Goal: Task Accomplishment & Management: Manage account settings

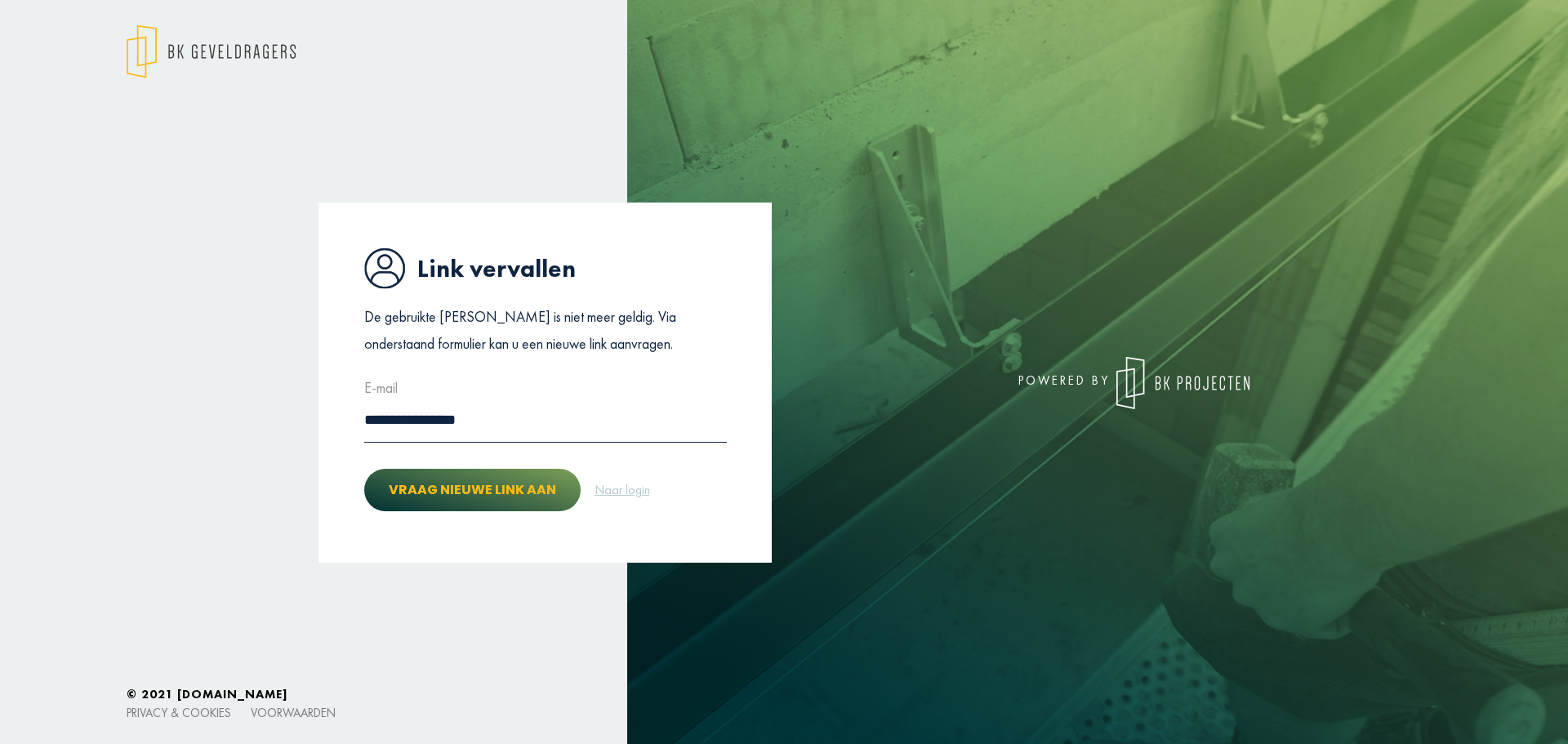
click at [435, 485] on button "Vraag nieuwe link aan" at bounding box center [472, 490] width 216 height 42
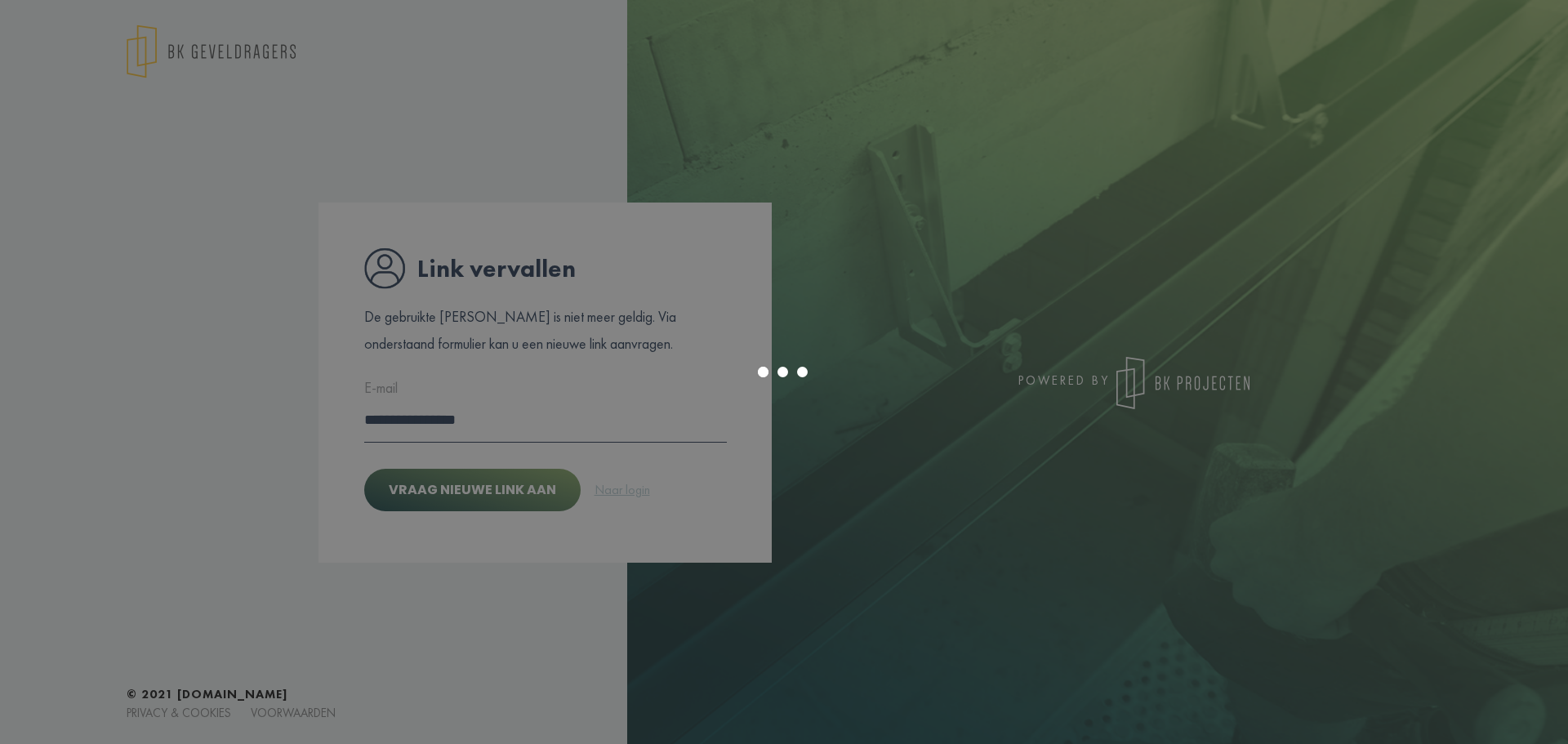
click at [632, 487] on div at bounding box center [784, 372] width 1568 height 744
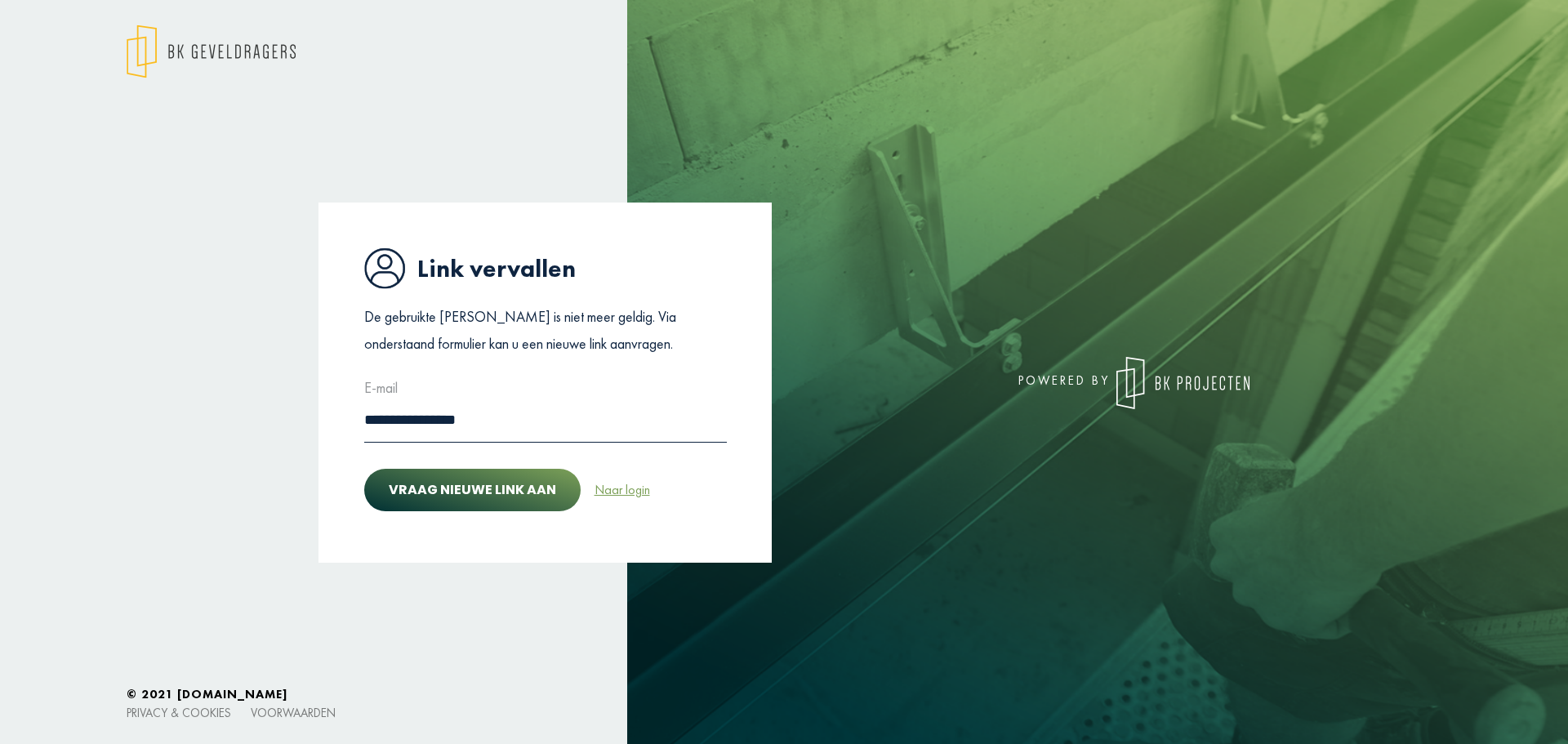
click at [623, 488] on link "Naar login" at bounding box center [621, 490] width 57 height 22
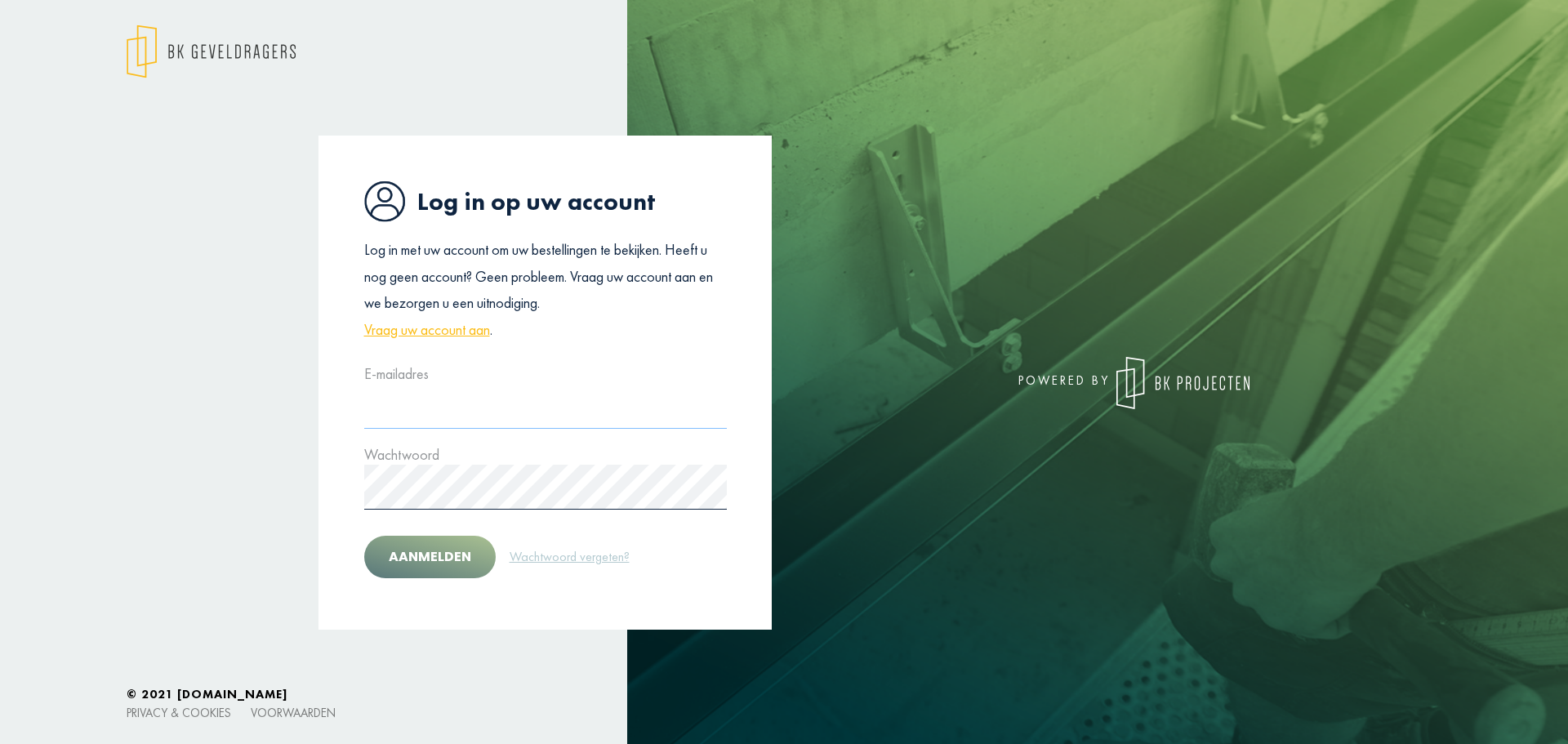
click at [486, 416] on input "text" at bounding box center [545, 406] width 363 height 45
type input "**********"
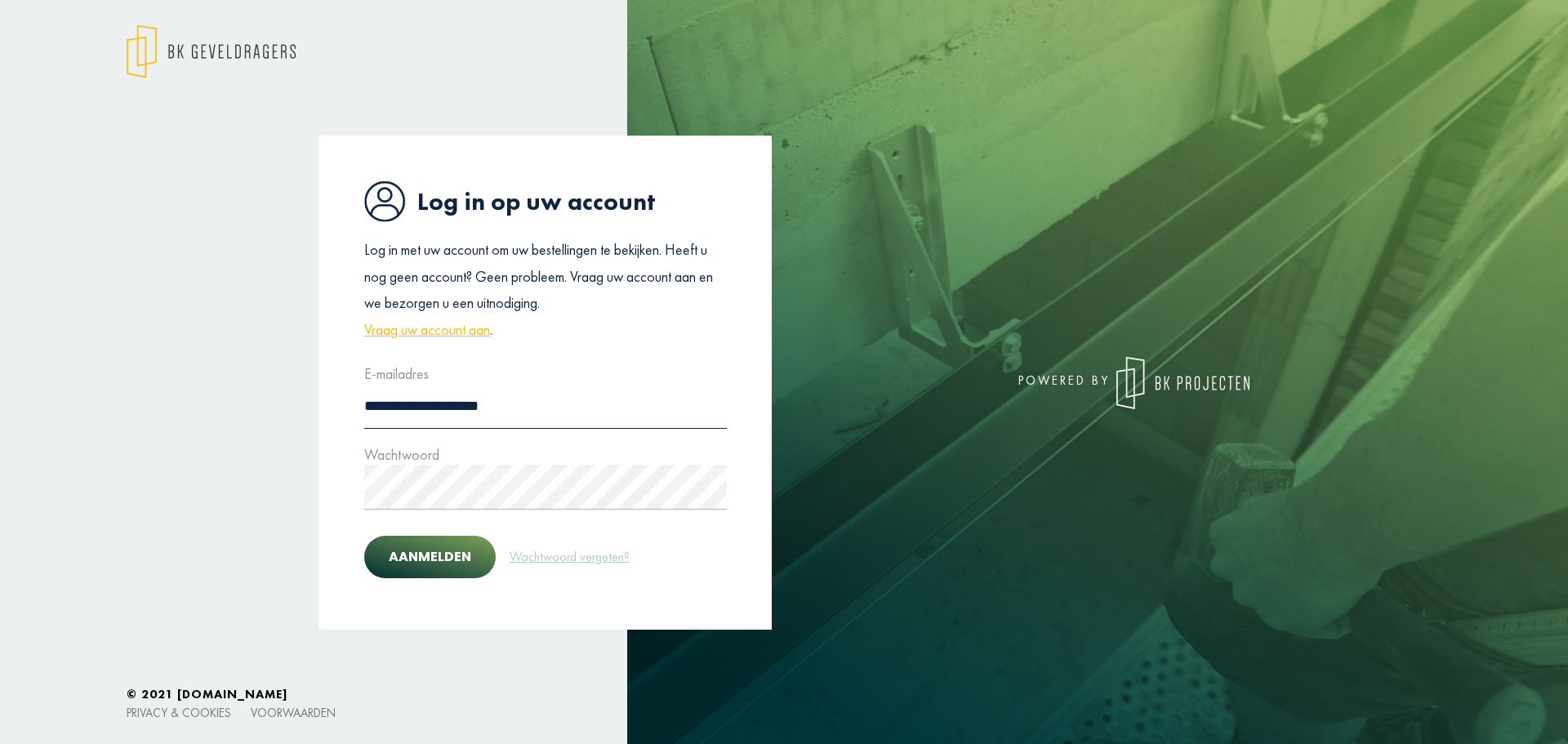
click at [364, 536] on button "Aanmelden" at bounding box center [430, 557] width 131 height 42
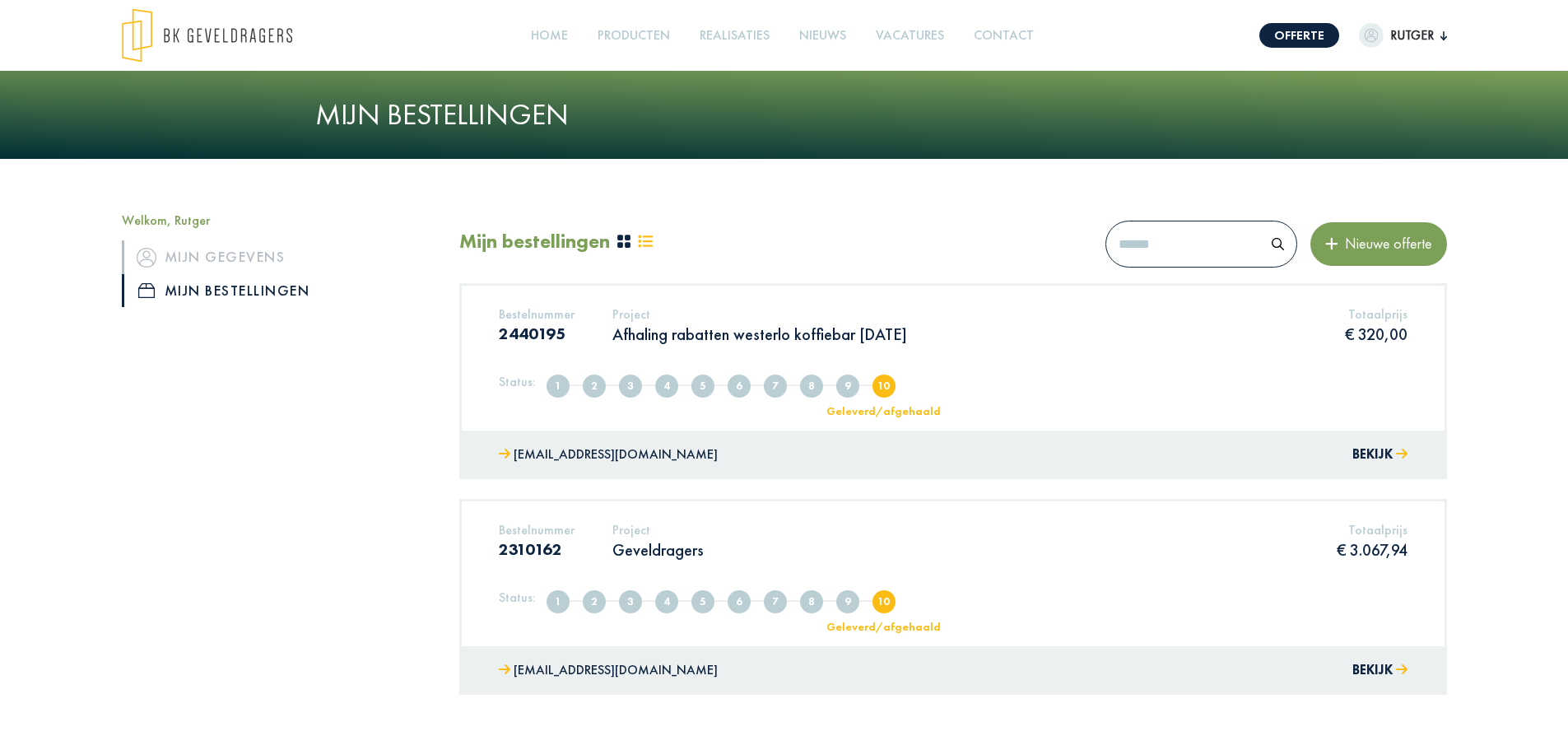
click at [1300, 18] on nav "Offerte Rutger Welkom, Rutger Mijn gegevens Mijn bestellingen Afmelden Home Pro…" at bounding box center [784, 35] width 1325 height 54
click at [1298, 25] on link "Offerte" at bounding box center [1298, 35] width 80 height 25
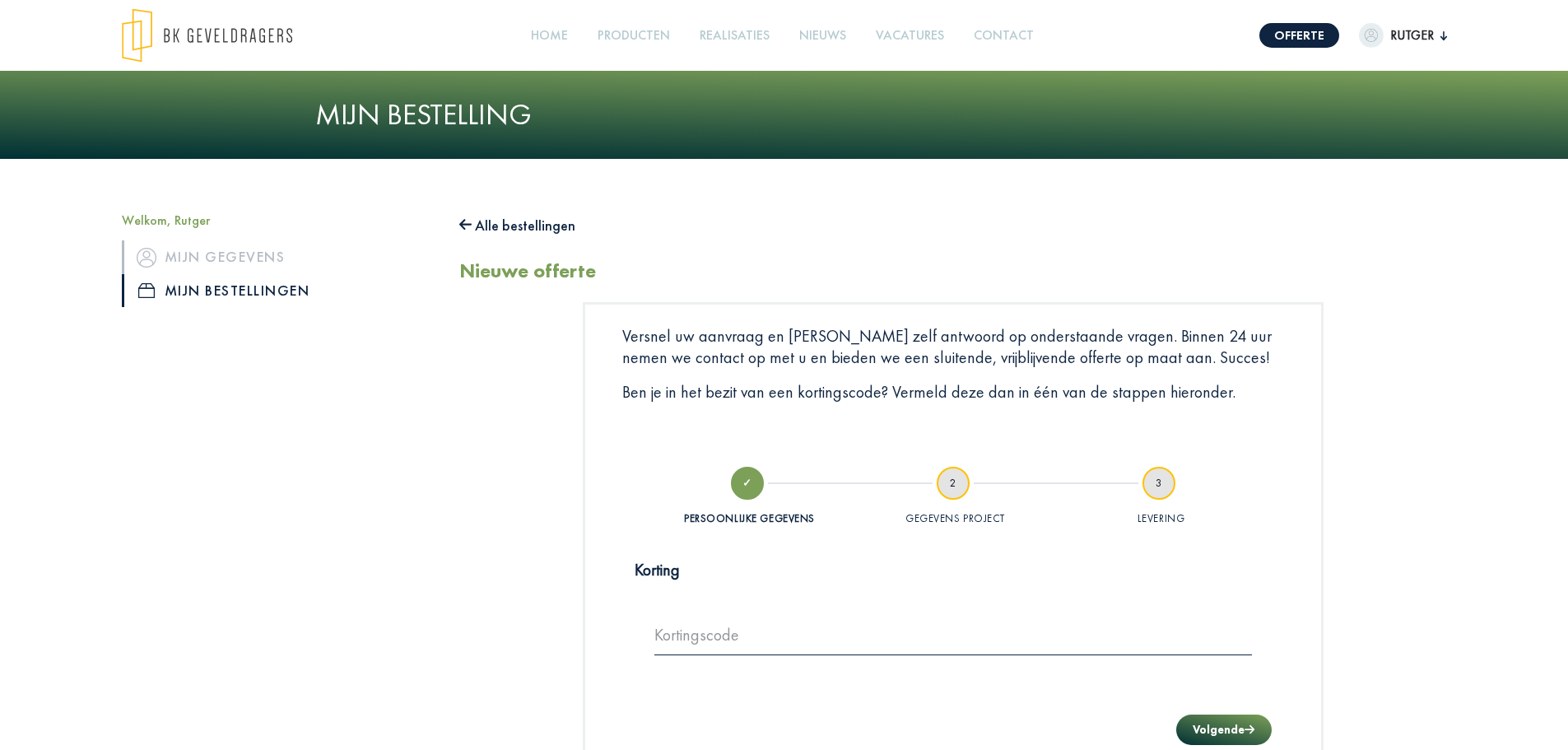
click at [1386, 37] on span "Rutger" at bounding box center [1411, 35] width 57 height 20
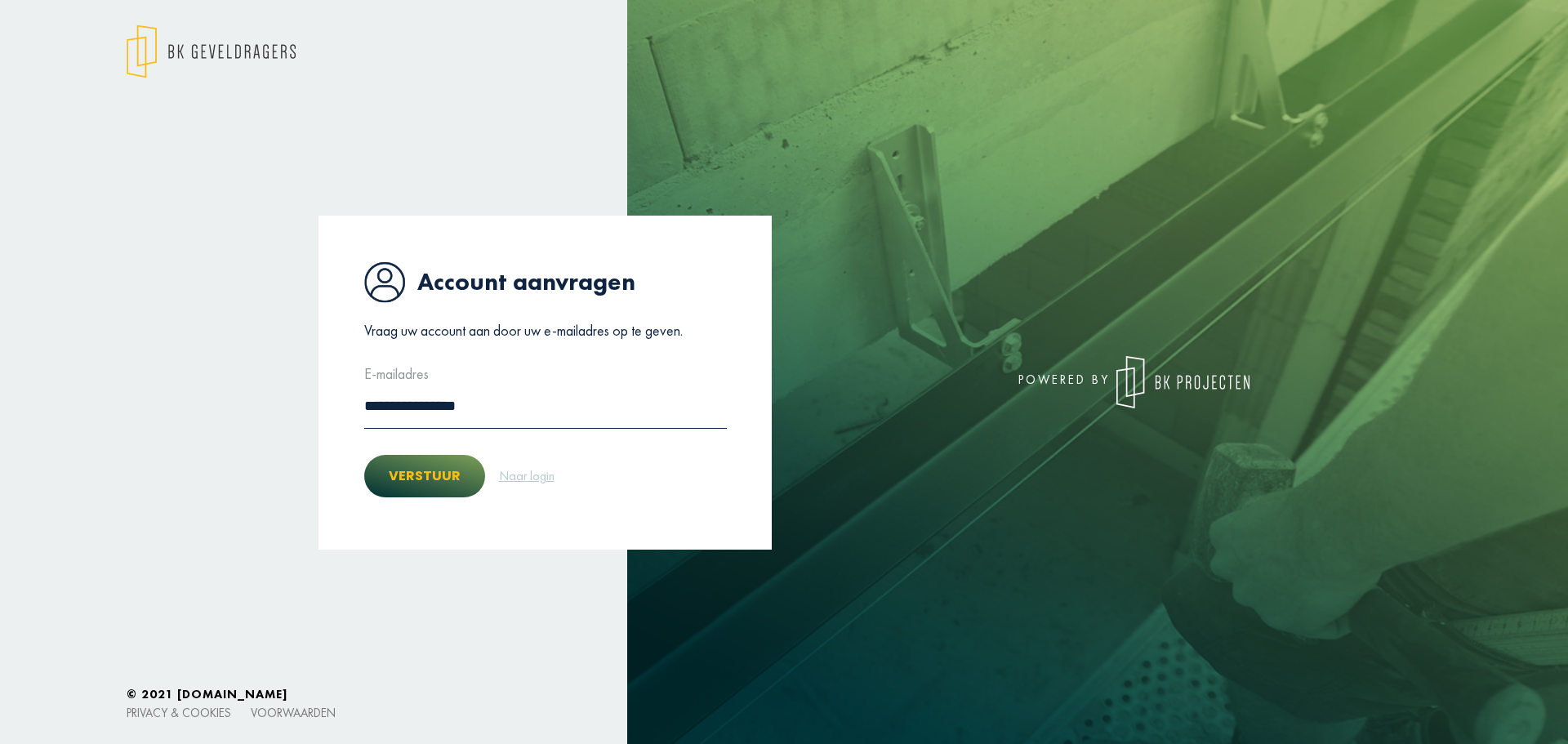
click at [443, 485] on button "Verstuur" at bounding box center [424, 476] width 121 height 42
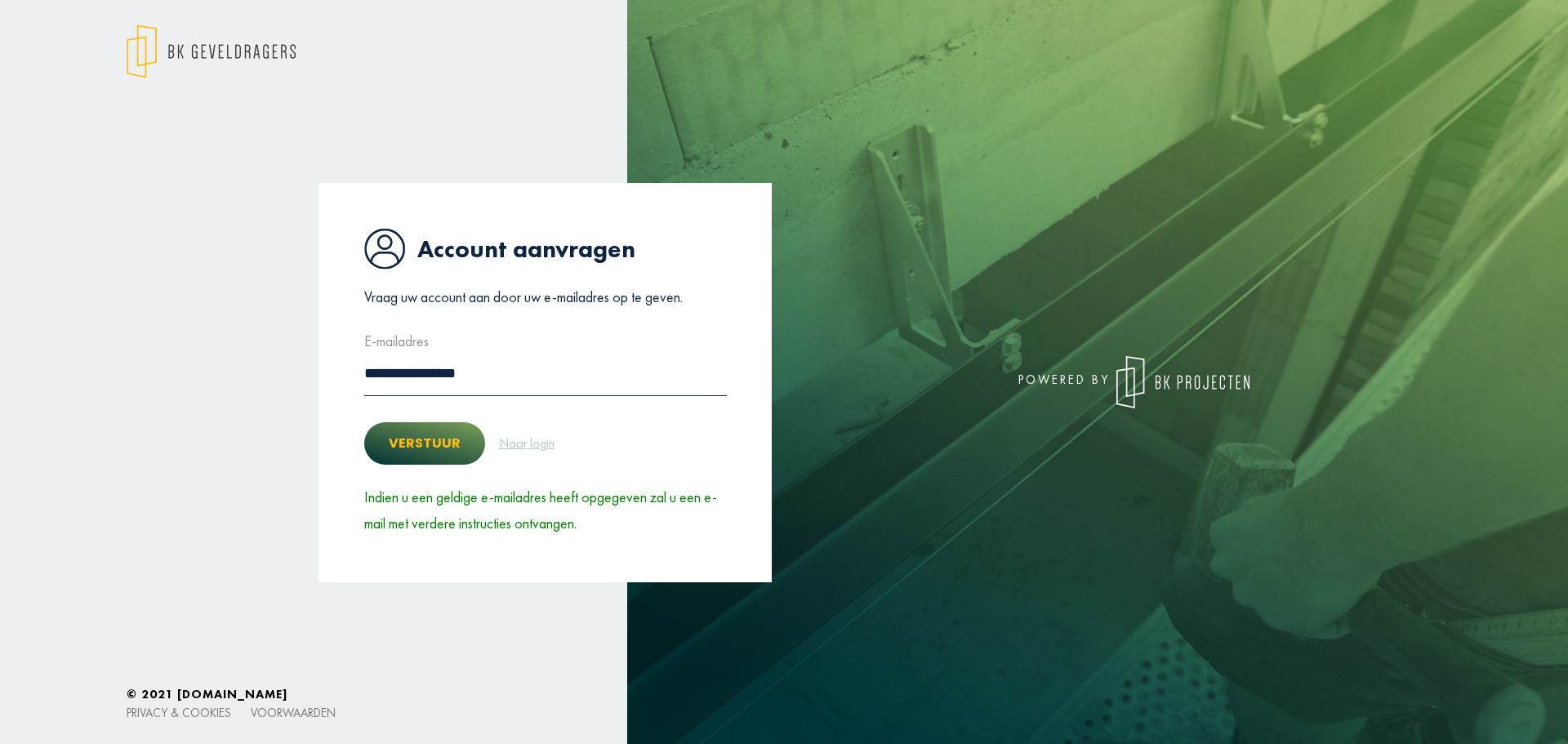
click at [426, 440] on button "Verstuur" at bounding box center [424, 443] width 121 height 42
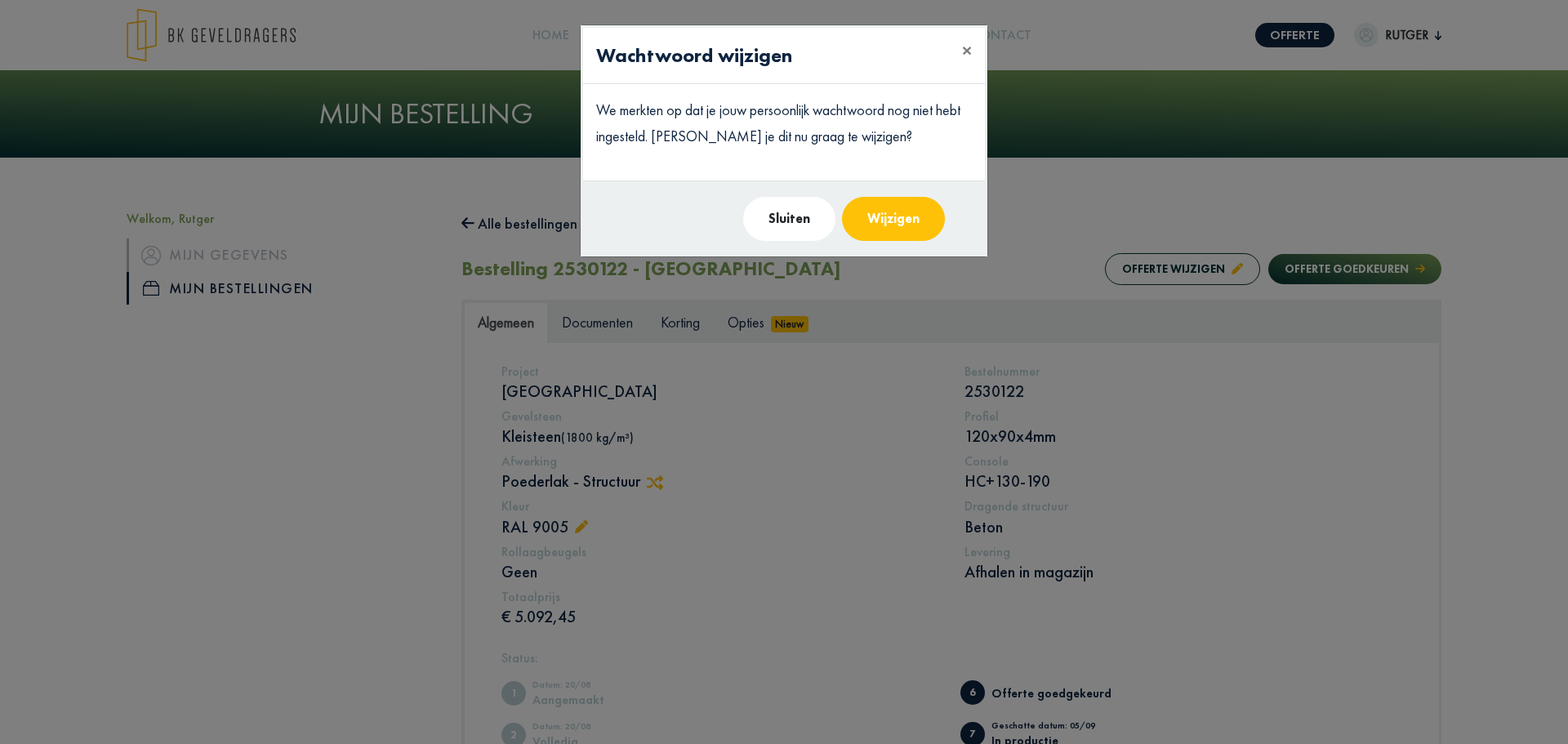
click at [877, 222] on button "Wijzigen" at bounding box center [893, 219] width 103 height 44
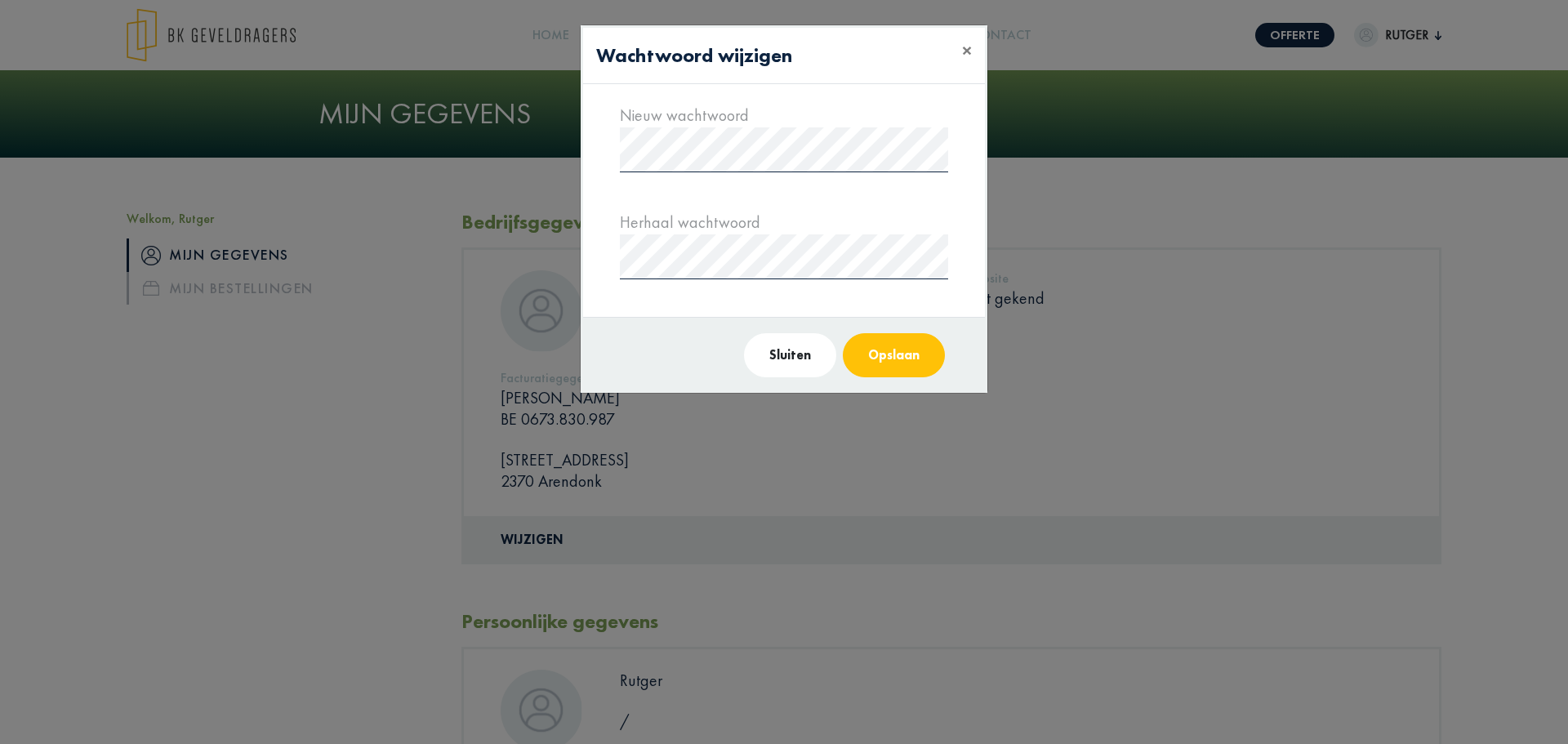
click at [881, 361] on button "Opslaan" at bounding box center [893, 355] width 102 height 44
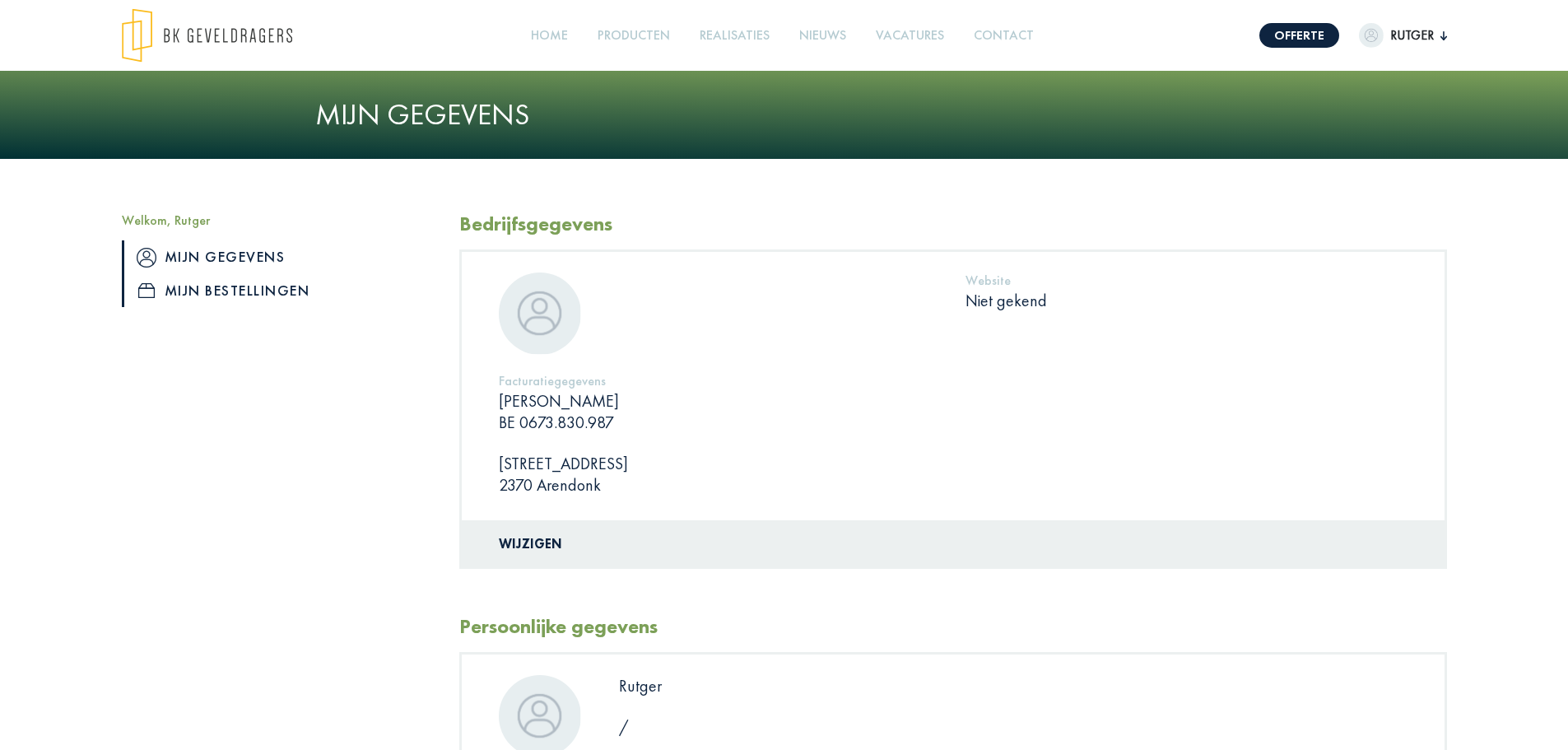
click at [223, 288] on link "Mijn bestellingen" at bounding box center [278, 291] width 313 height 33
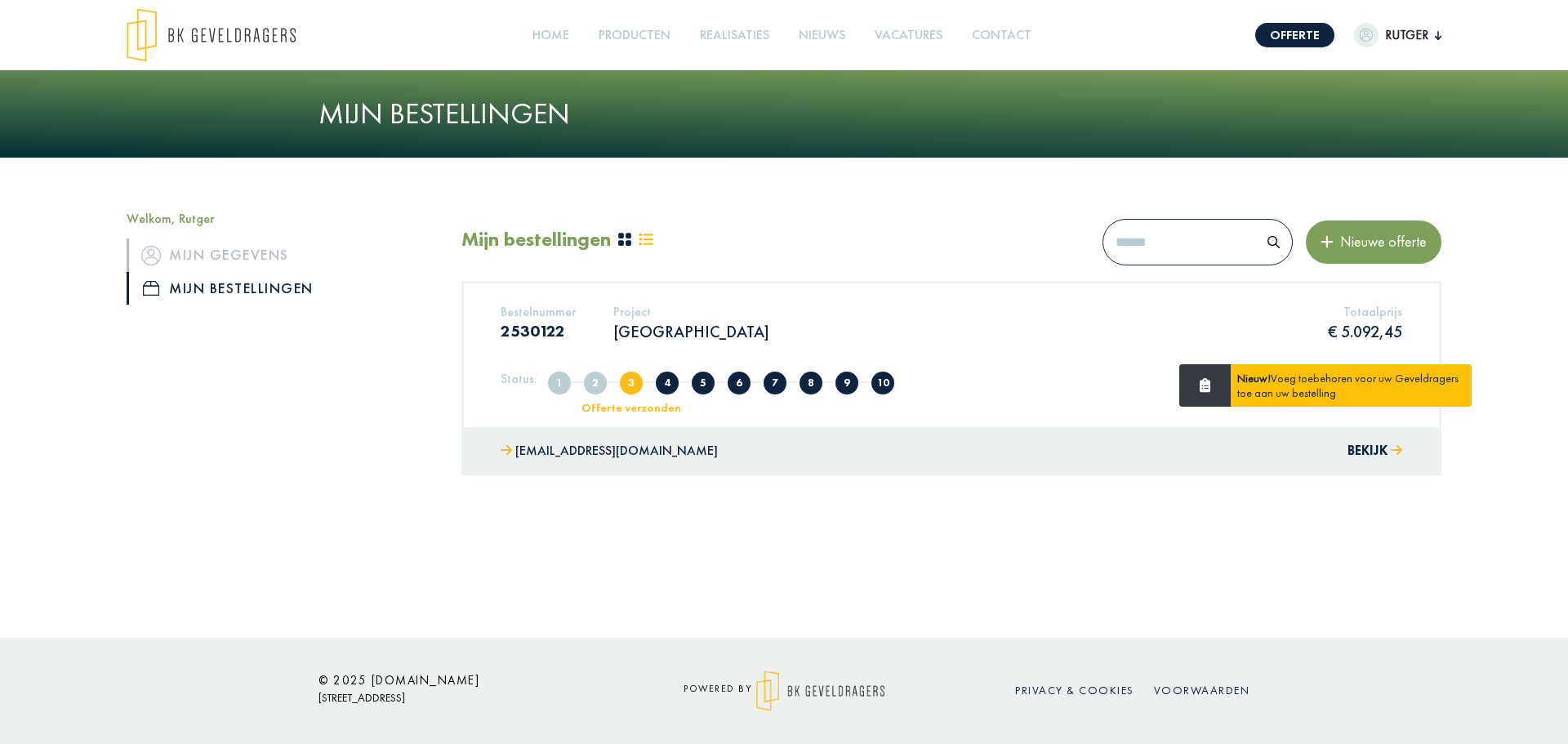
click at [1269, 341] on div "Bestelnummer 2530122 Project [GEOGRAPHIC_DATA] Totaalprijs € 5.092,45" at bounding box center [951, 328] width 926 height 50
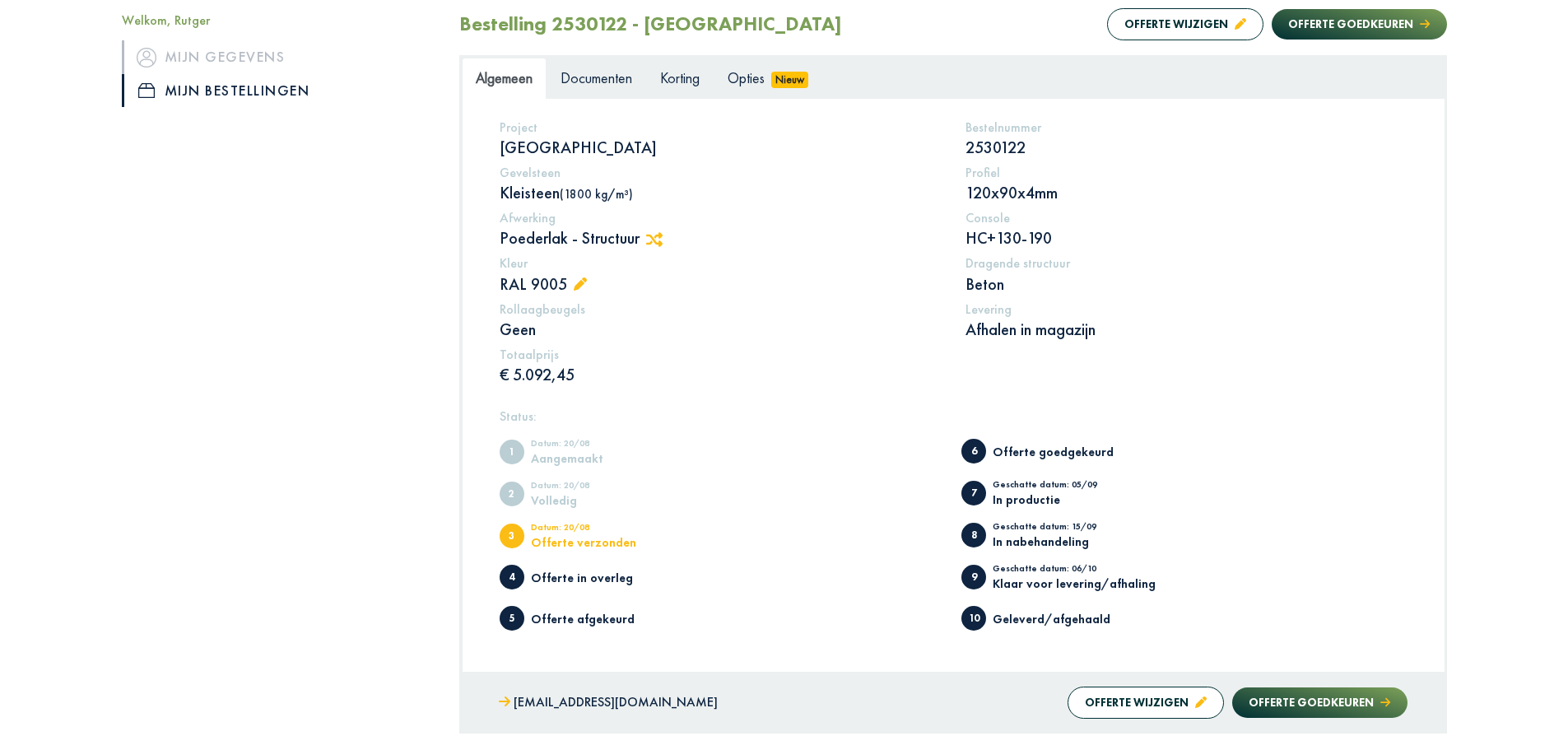
scroll to position [330, 0]
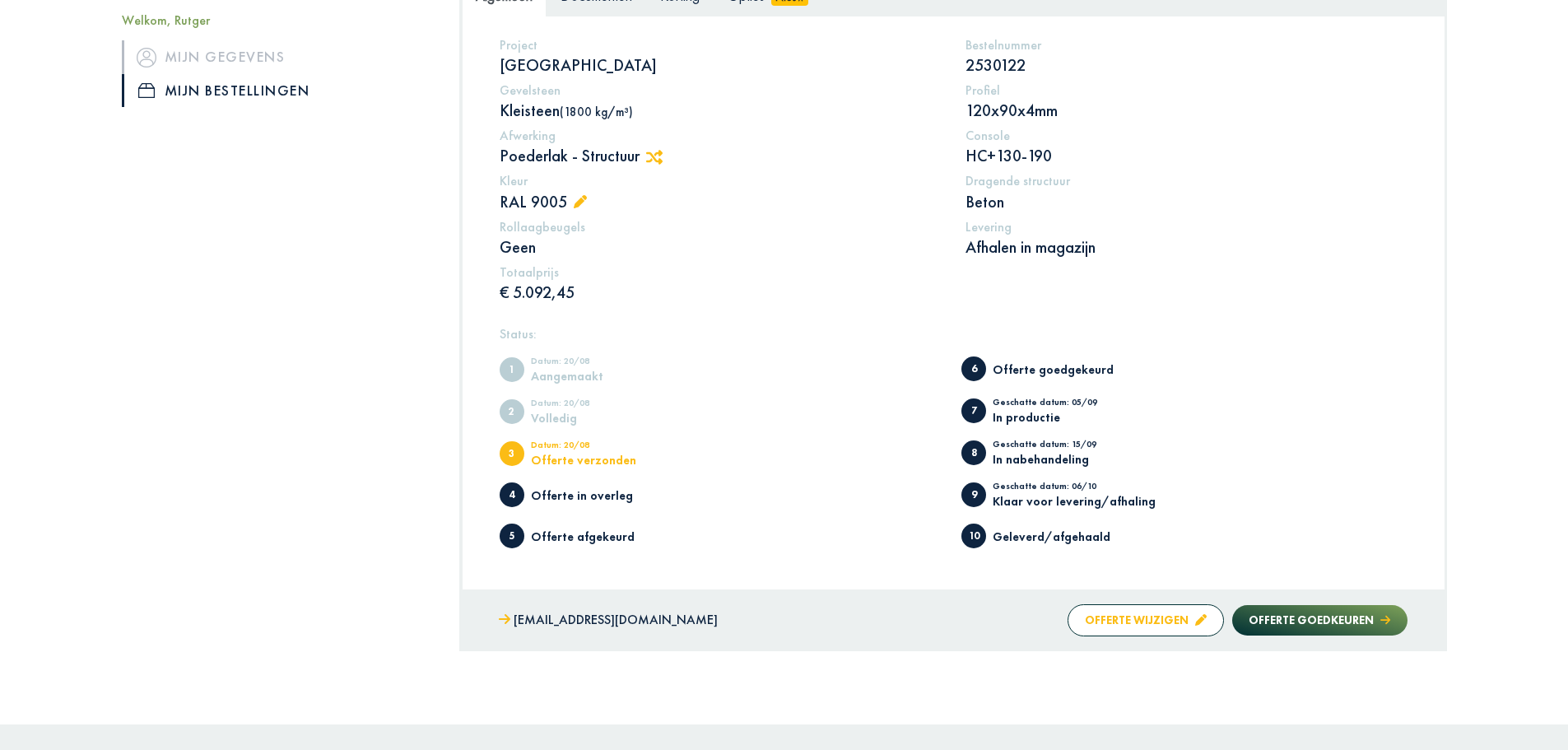
click at [1153, 624] on button "Offerte wijzigen" at bounding box center [1145, 620] width 156 height 32
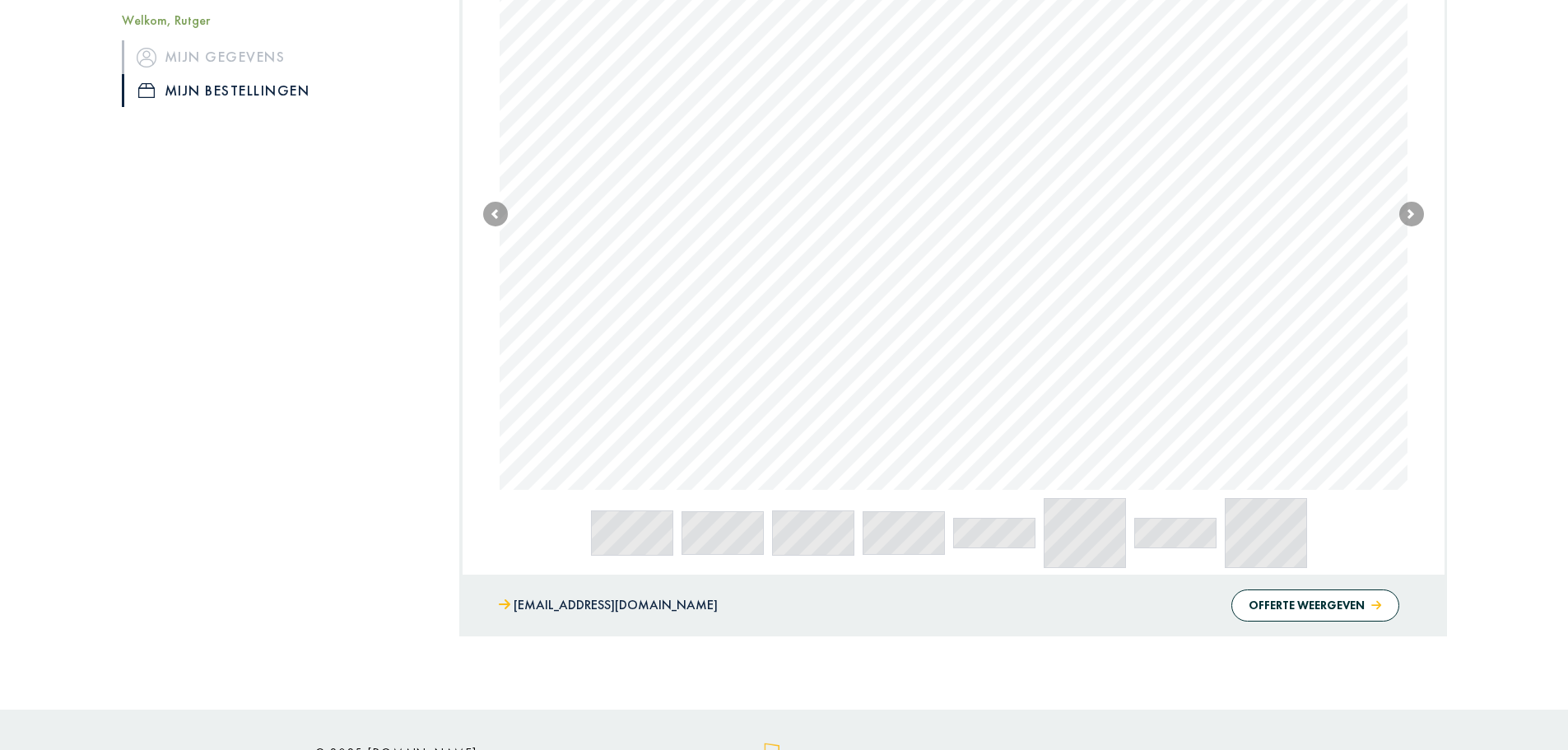
scroll to position [555, 0]
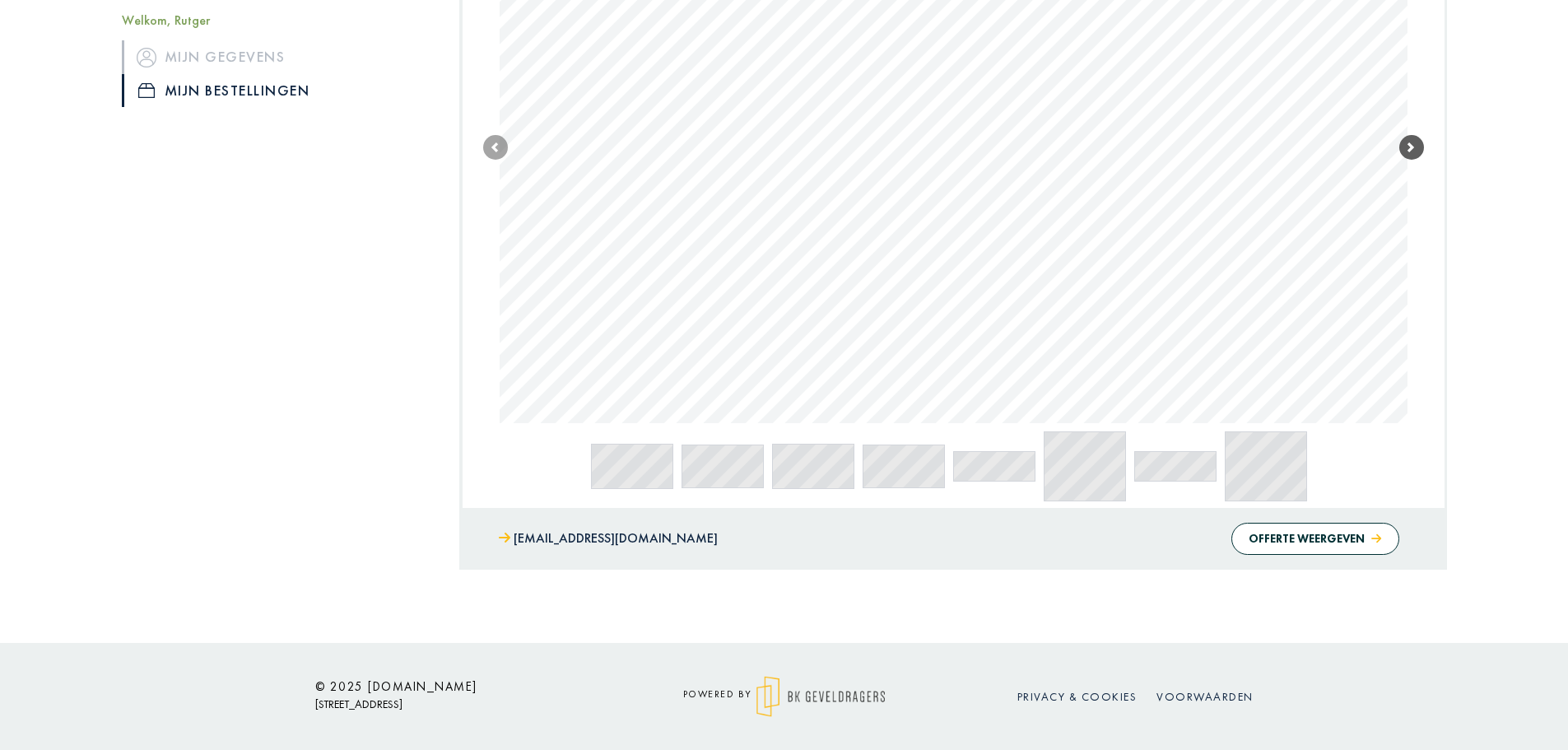
click at [1403, 149] on span at bounding box center [1411, 147] width 24 height 25
click at [1403, 149] on span at bounding box center [1411, 156] width 24 height 25
click at [1403, 149] on span at bounding box center [1411, 149] width 24 height 25
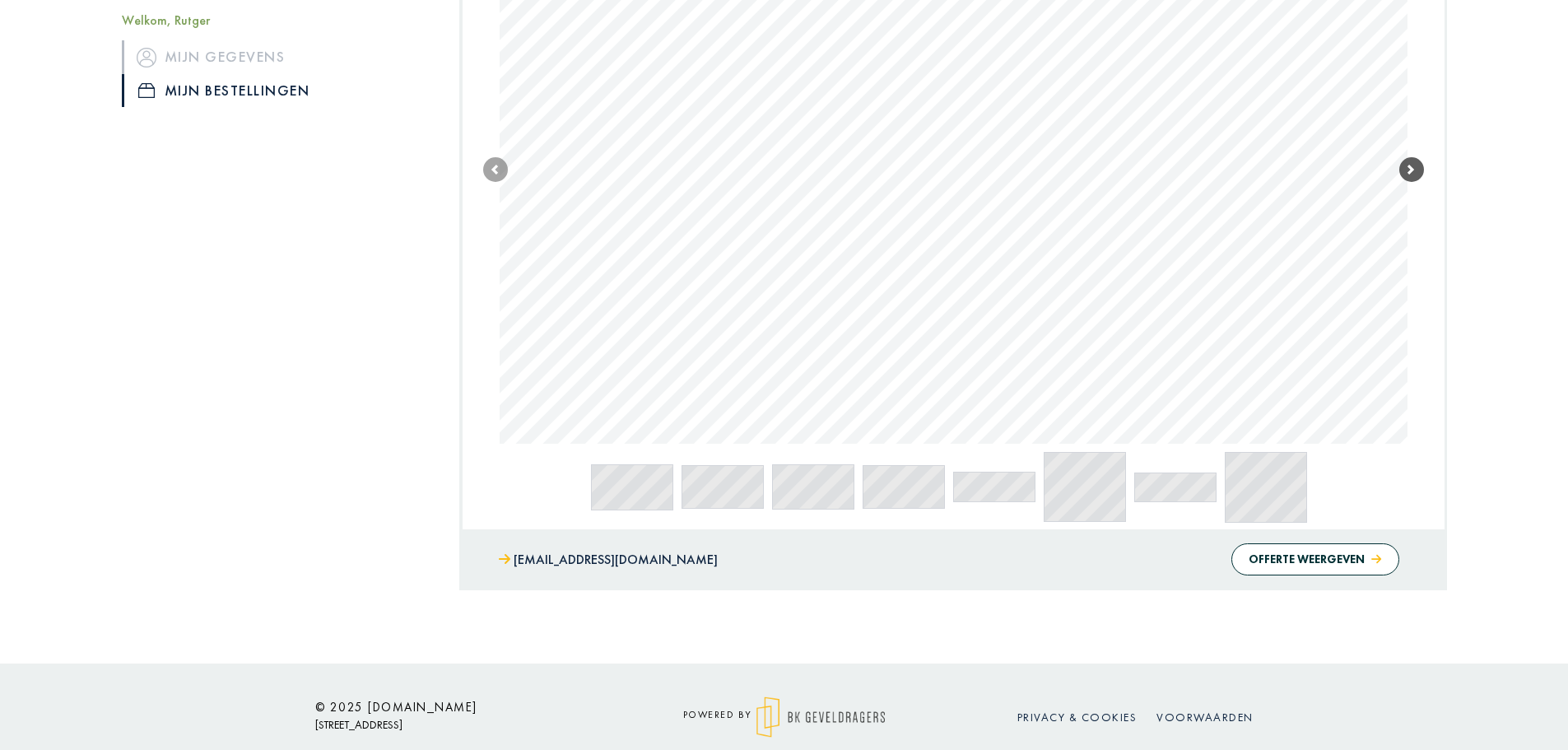
click at [1403, 157] on span at bounding box center [1411, 169] width 24 height 25
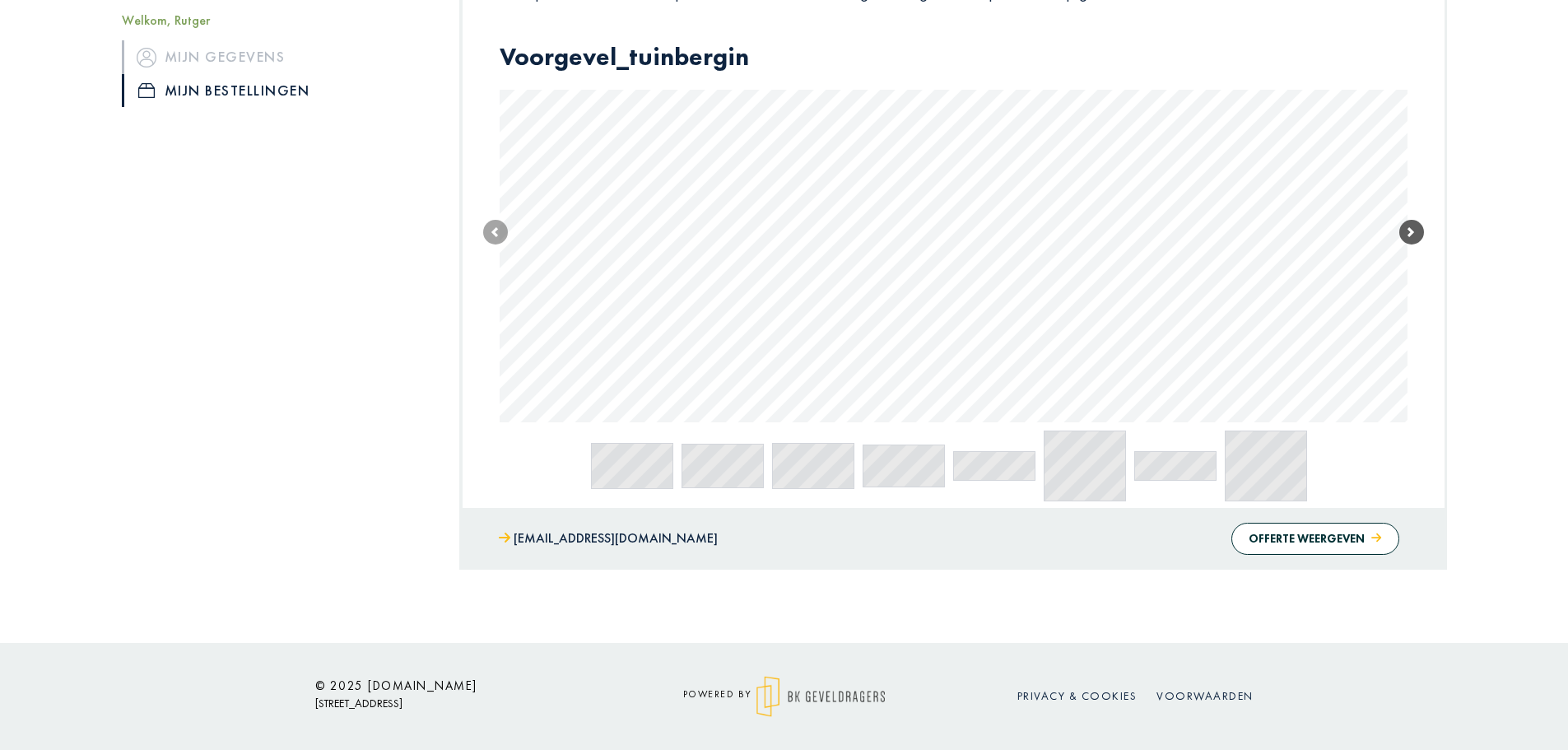
click at [1403, 149] on link "Next" at bounding box center [1411, 232] width 24 height 381
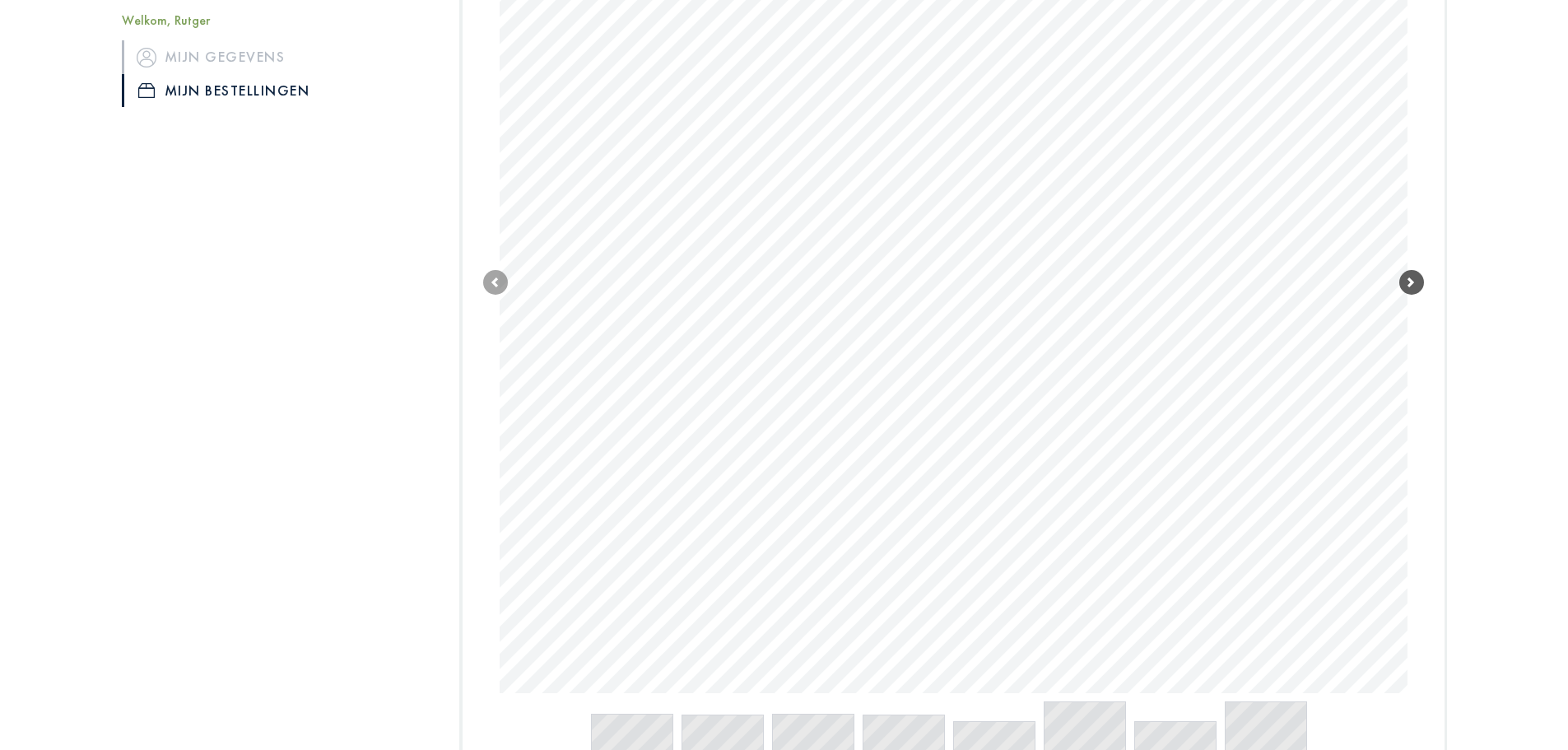
click at [1403, 149] on link "Next" at bounding box center [1411, 282] width 24 height 821
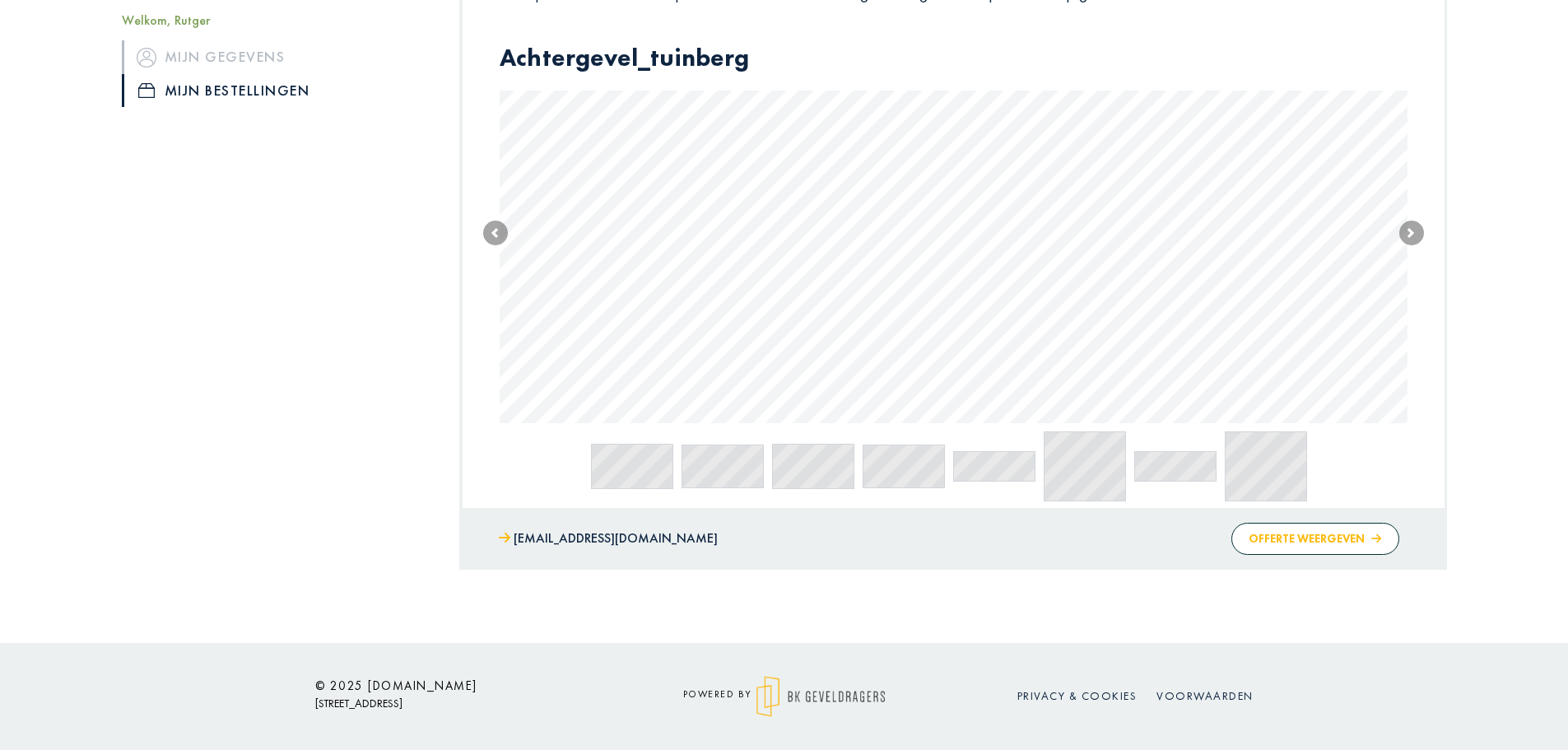
click at [1328, 547] on button "Offerte weergeven" at bounding box center [1315, 538] width 167 height 32
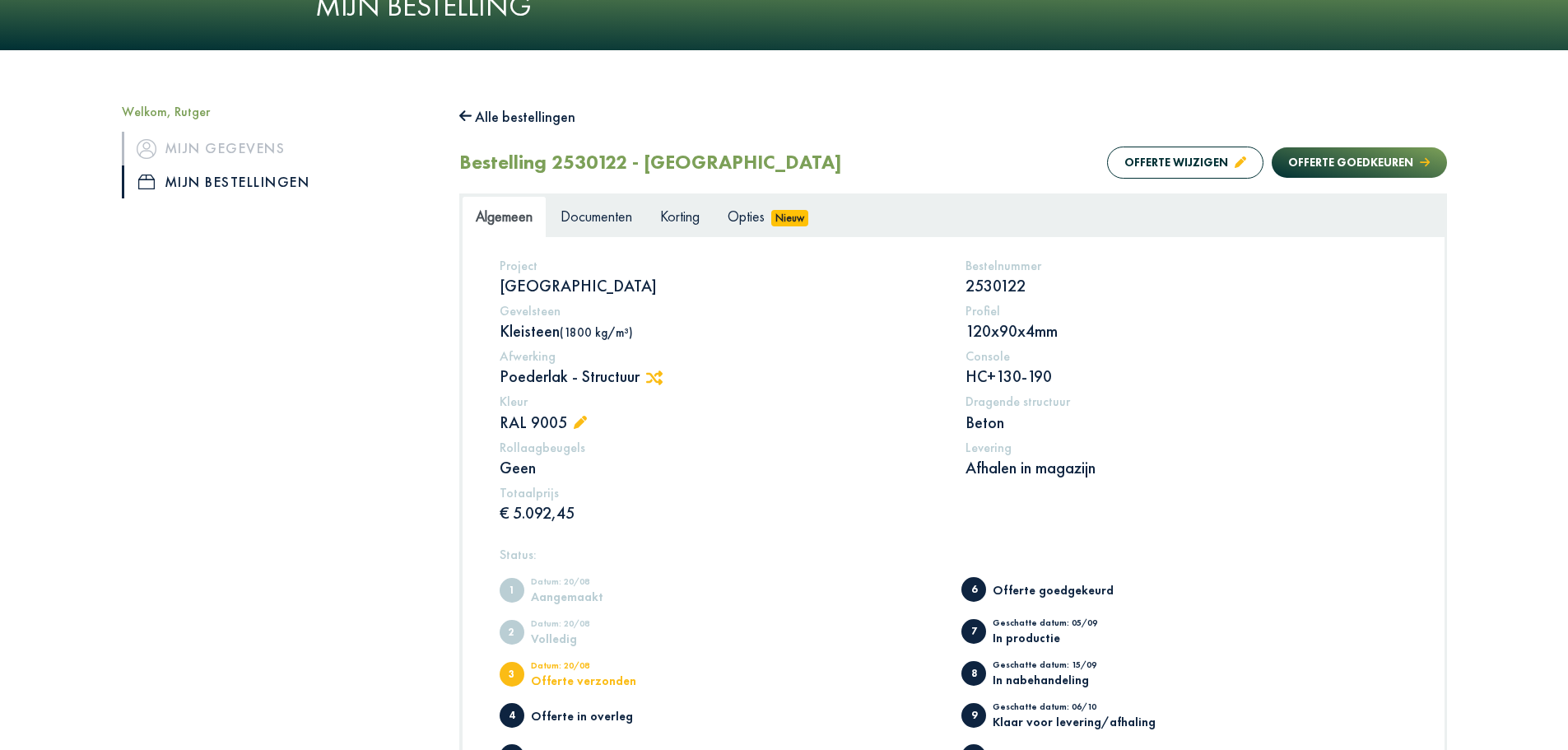
scroll to position [137, 0]
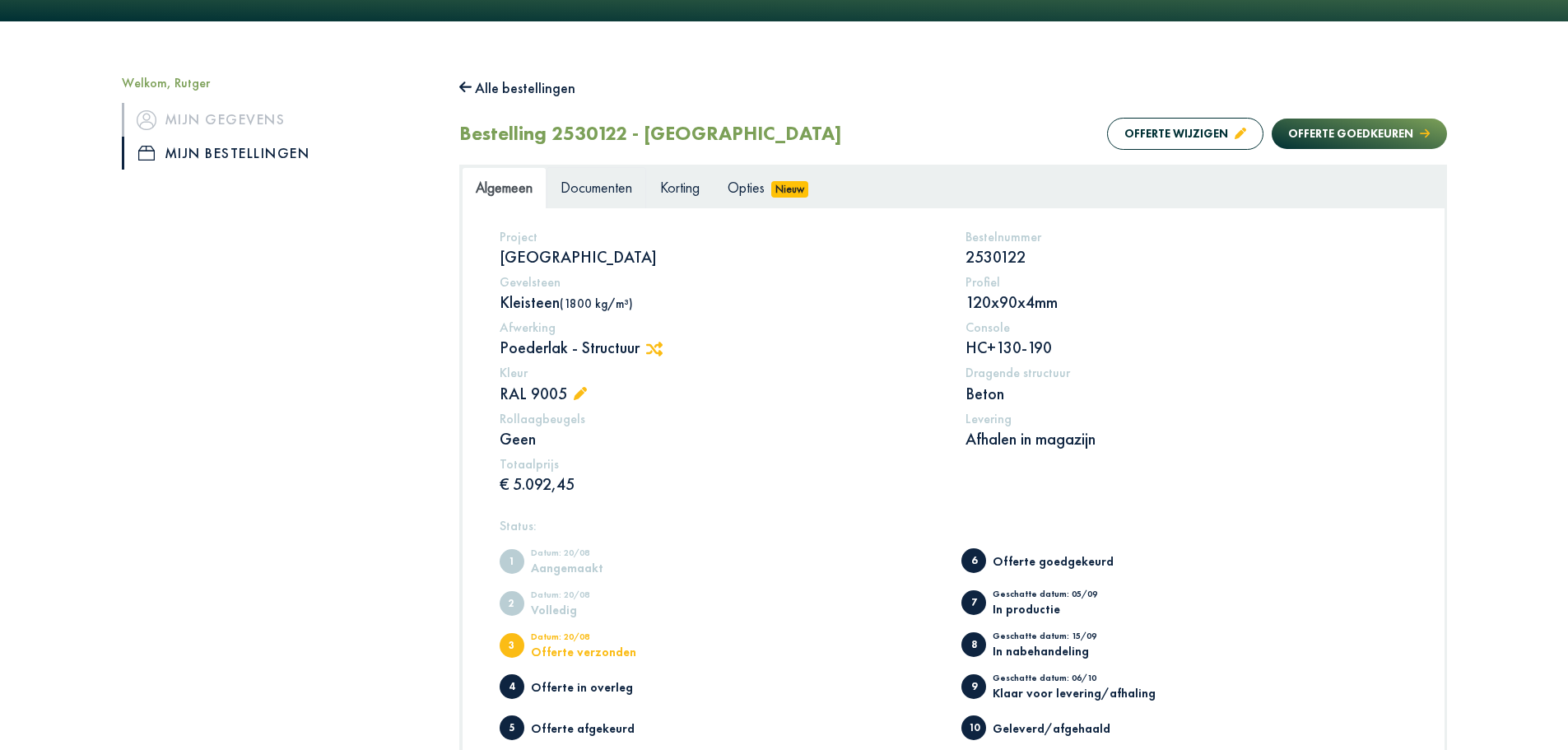
click at [603, 182] on span "Documenten" at bounding box center [596, 187] width 72 height 19
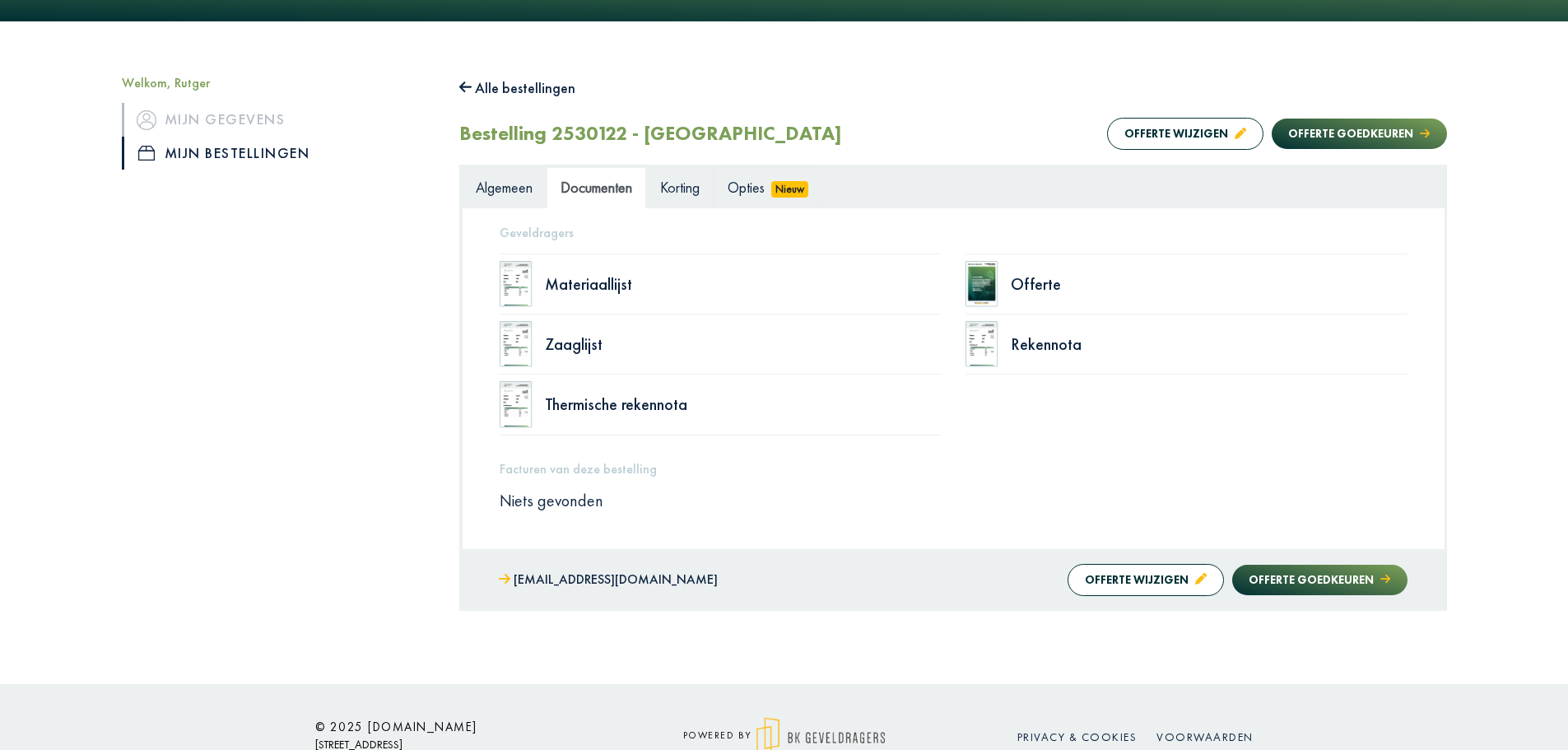
click at [731, 187] on span "Opties" at bounding box center [746, 187] width 37 height 19
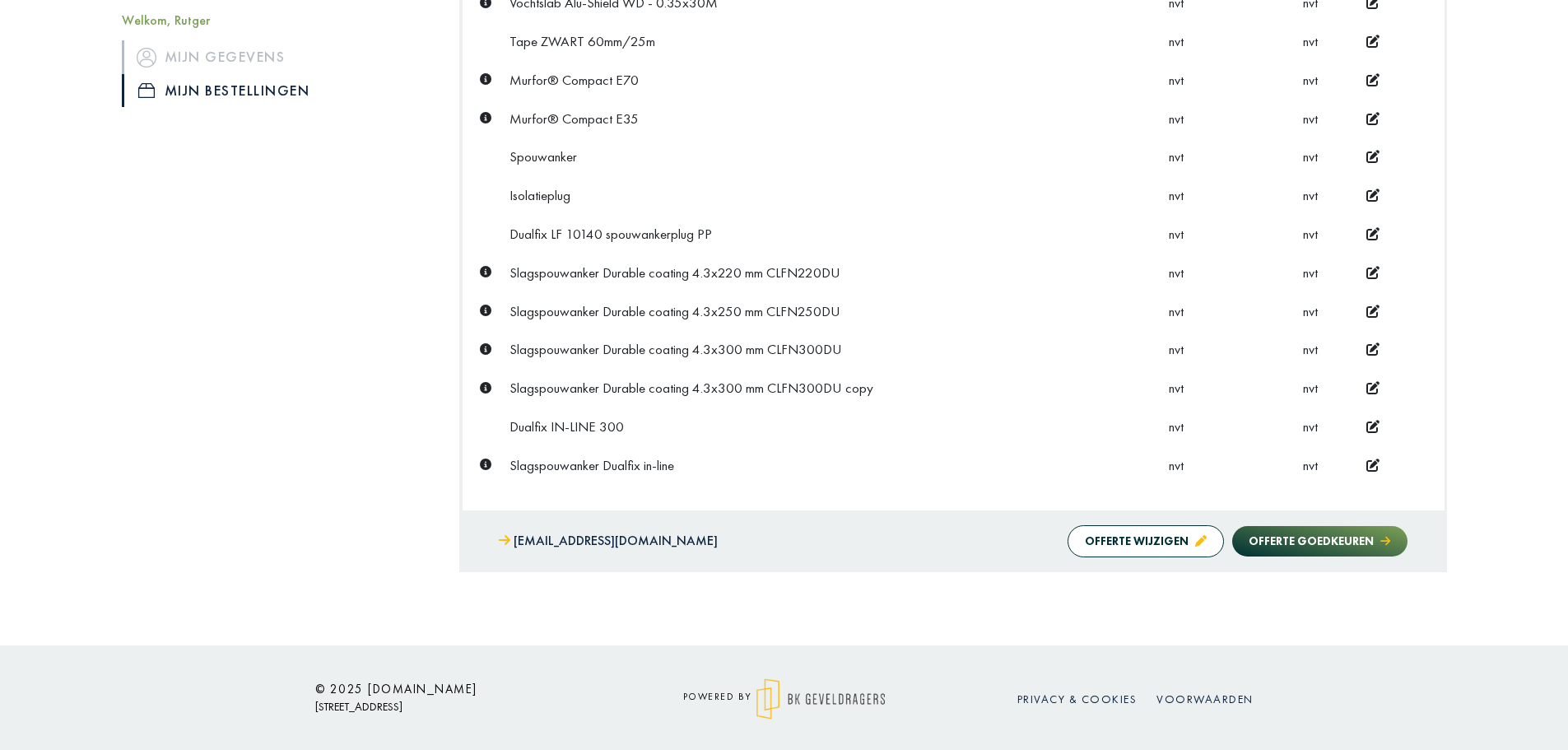
scroll to position [915, 0]
